Goal: Task Accomplishment & Management: Use online tool/utility

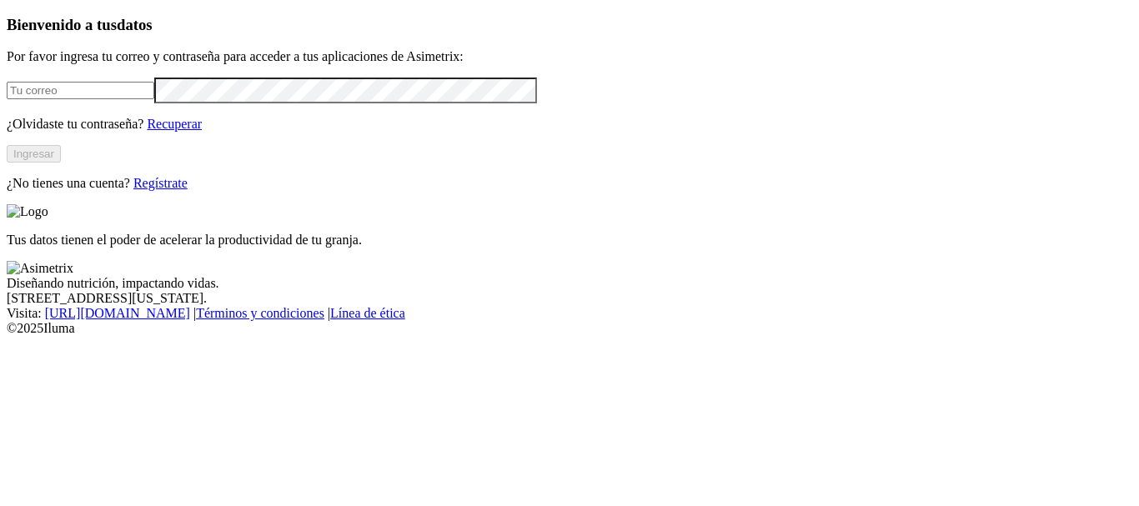
type input "[PERSON_NAME][EMAIL_ADDRESS][PERSON_NAME][DOMAIN_NAME]"
click at [61, 163] on button "Ingresar" at bounding box center [34, 154] width 54 height 18
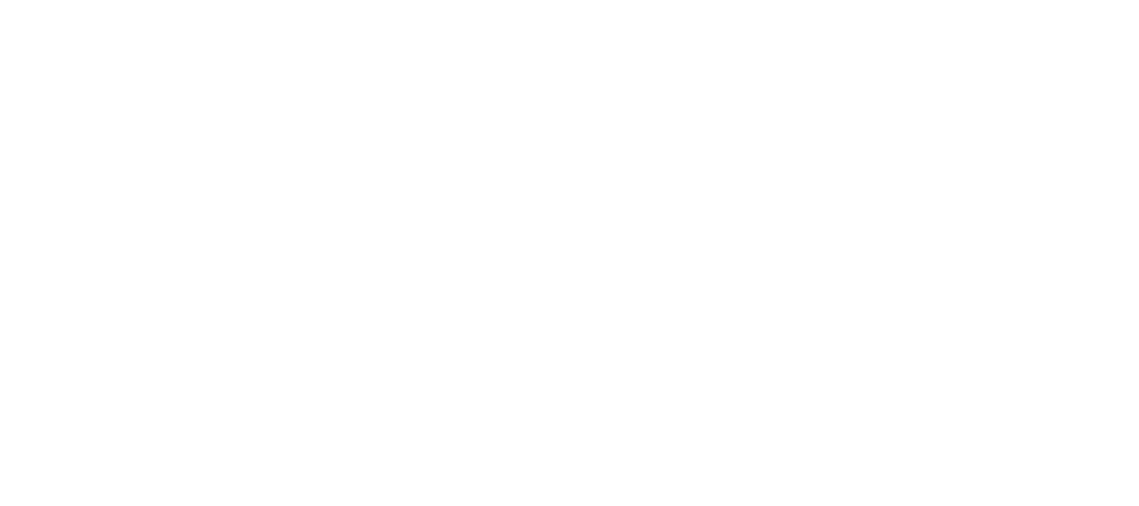
scroll to position [0, 0]
